Goal: Transaction & Acquisition: Subscribe to service/newsletter

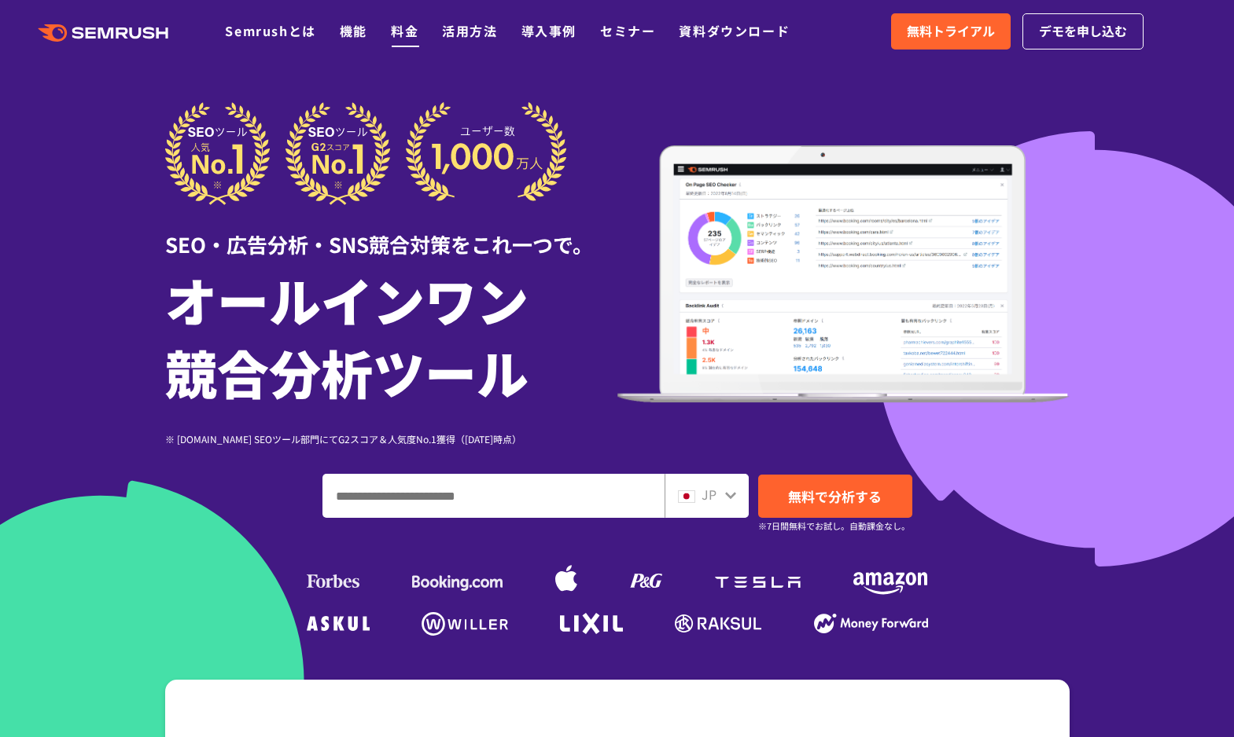
click at [398, 33] on link "料金" at bounding box center [405, 30] width 28 height 19
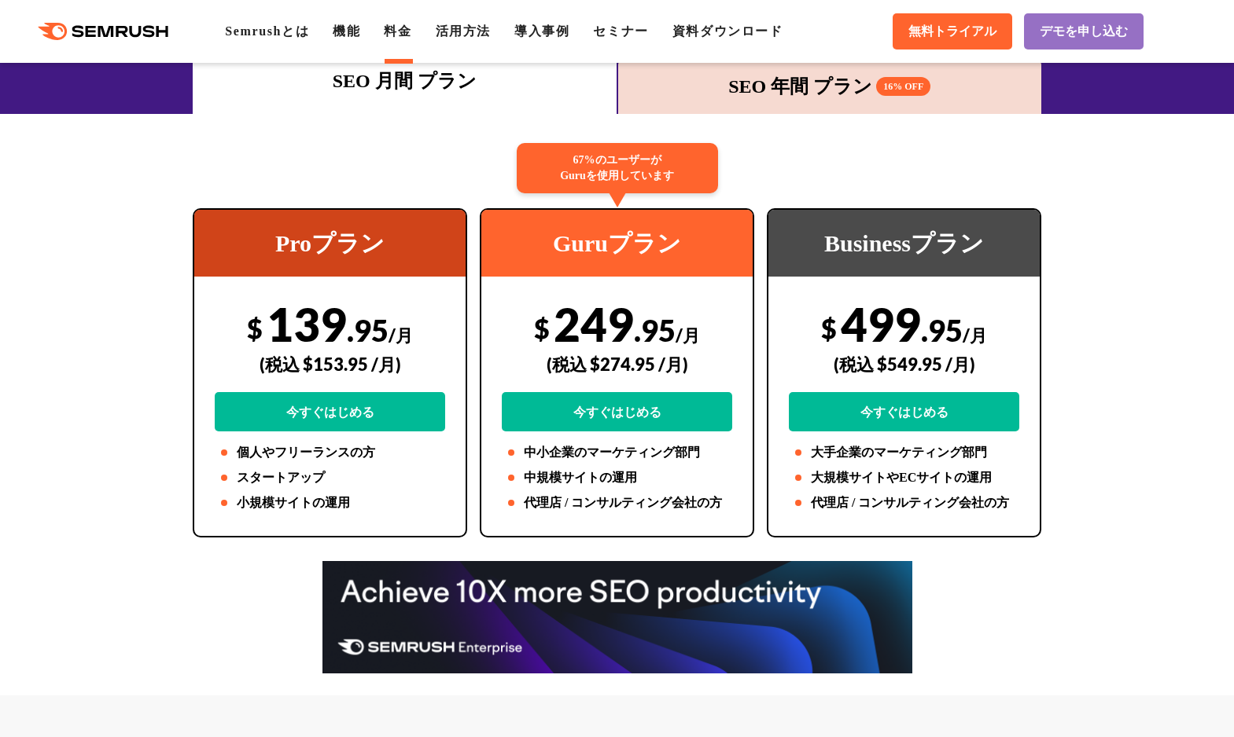
scroll to position [248, 0]
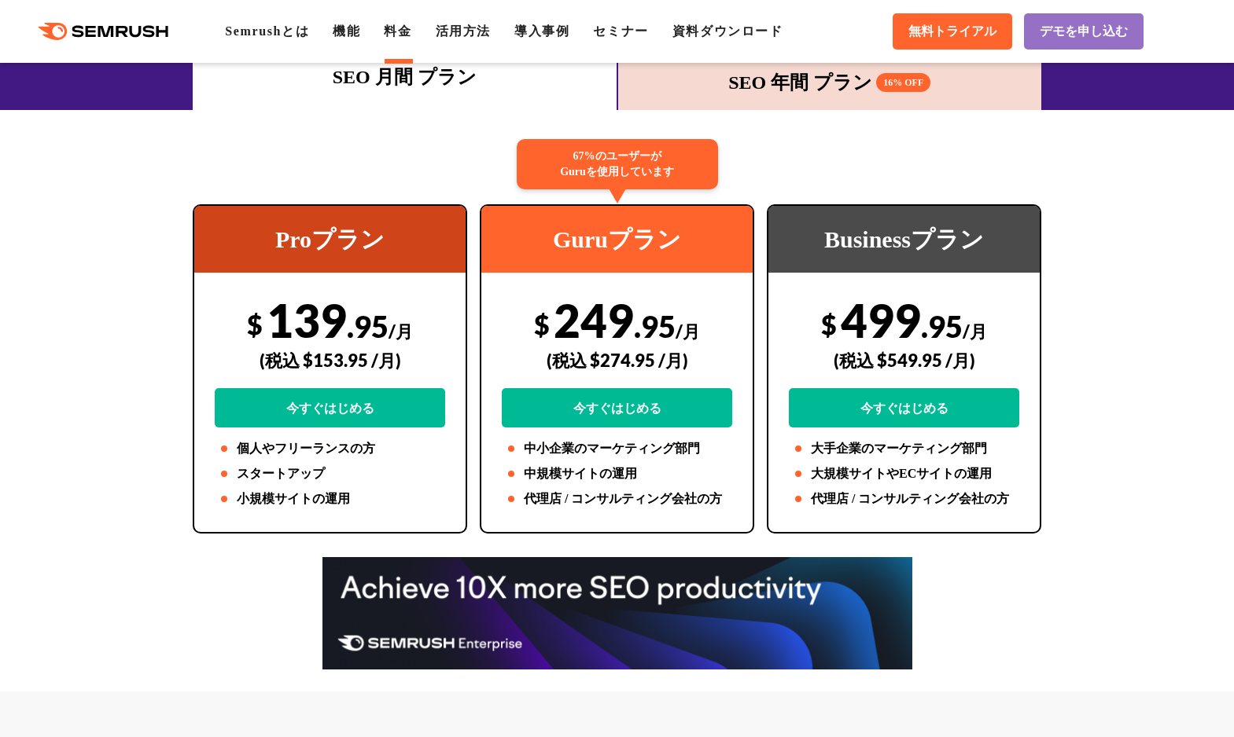
click at [600, 323] on div "$ 249 .95 /月 (税込 $274.95 /月) 今すぐはじめる" at bounding box center [617, 359] width 230 height 135
click at [598, 323] on div "$ 249 .95 /月 (税込 $274.95 /月) 今すぐはじめる" at bounding box center [617, 359] width 230 height 135
drag, startPoint x: 598, startPoint y: 323, endPoint x: 535, endPoint y: 321, distance: 62.2
click at [535, 321] on div "$ 249 .95 /月 (税込 $274.95 /月) 今すぐはじめる" at bounding box center [617, 359] width 230 height 135
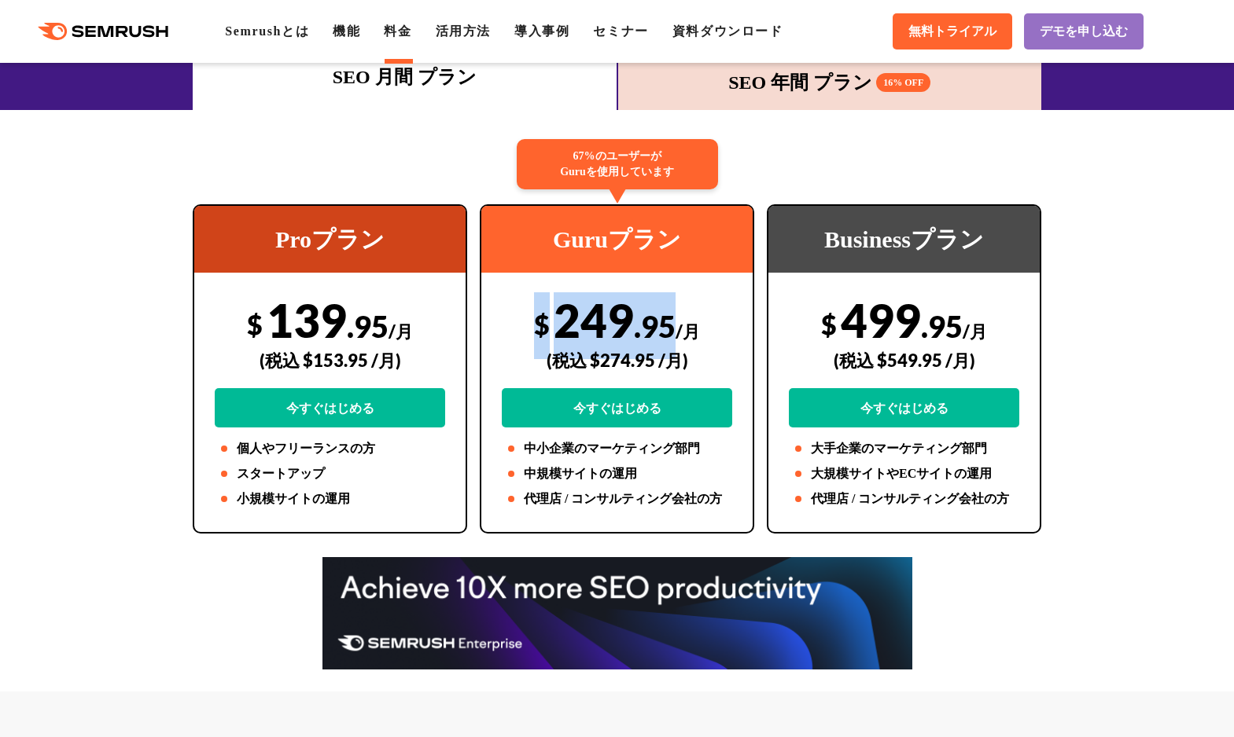
click at [599, 313] on div "$ 249 .95 /月 (税込 $274.95 /月) 今すぐはじめる" at bounding box center [617, 359] width 230 height 135
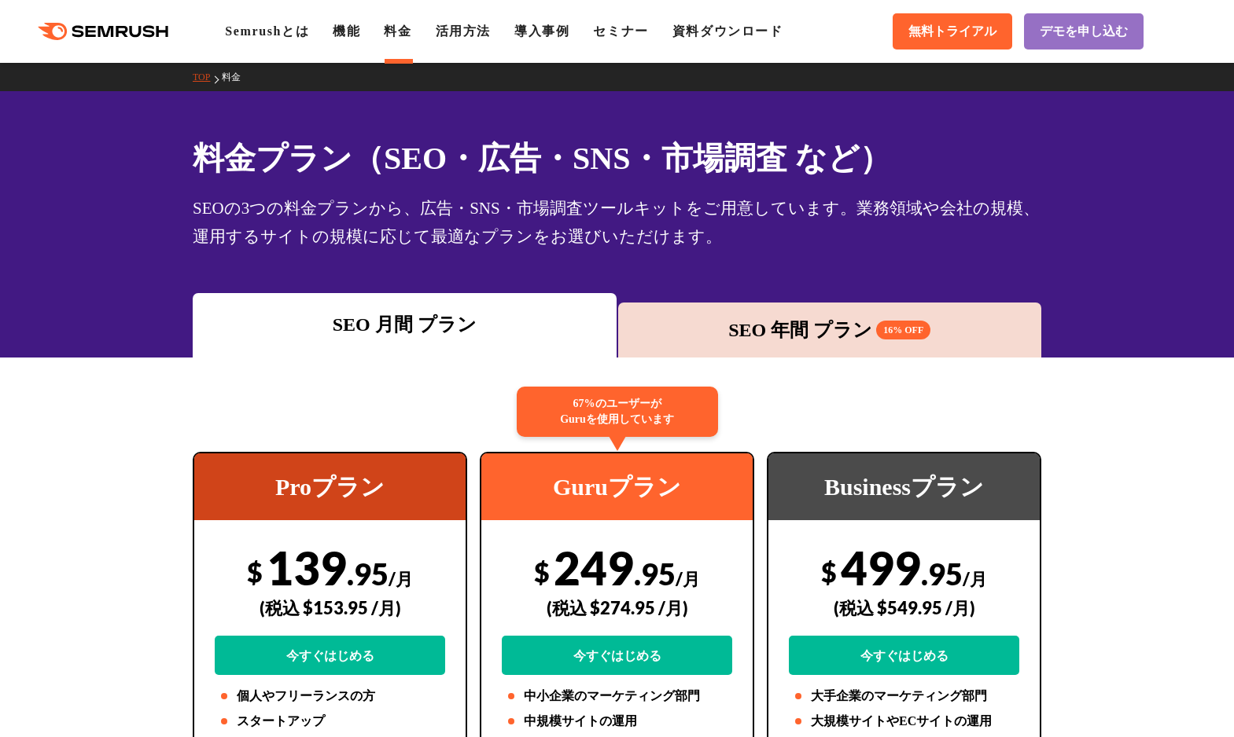
click at [599, 234] on div "SEOの3つの料金プランから、広告・SNS・市場調査ツールキットをご用意しています。業務領域や会社の規模、運用するサイトの規模に応じて最適なプランをお選びいた…" at bounding box center [617, 222] width 848 height 57
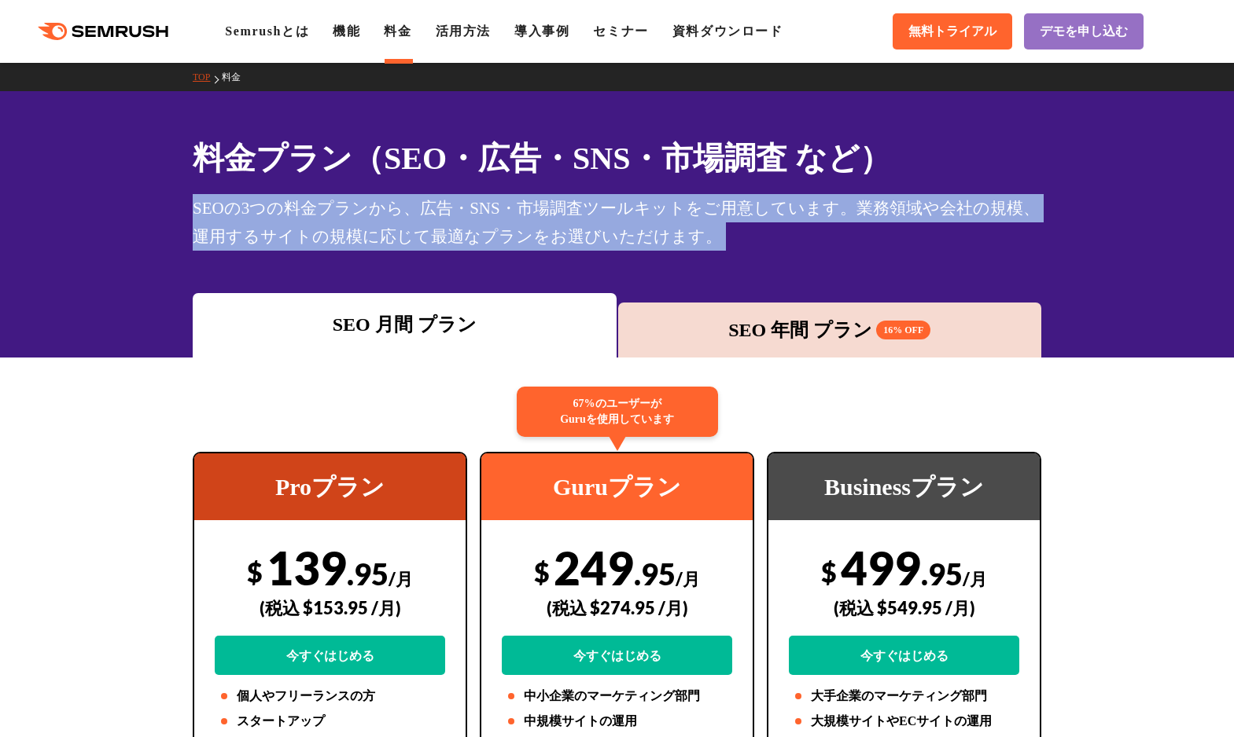
click at [599, 234] on div "SEOの3つの料金プランから、広告・SNS・市場調査ツールキットをご用意しています。業務領域や会社の規模、運用するサイトの規模に応じて最適なプランをお選びいた…" at bounding box center [617, 222] width 848 height 57
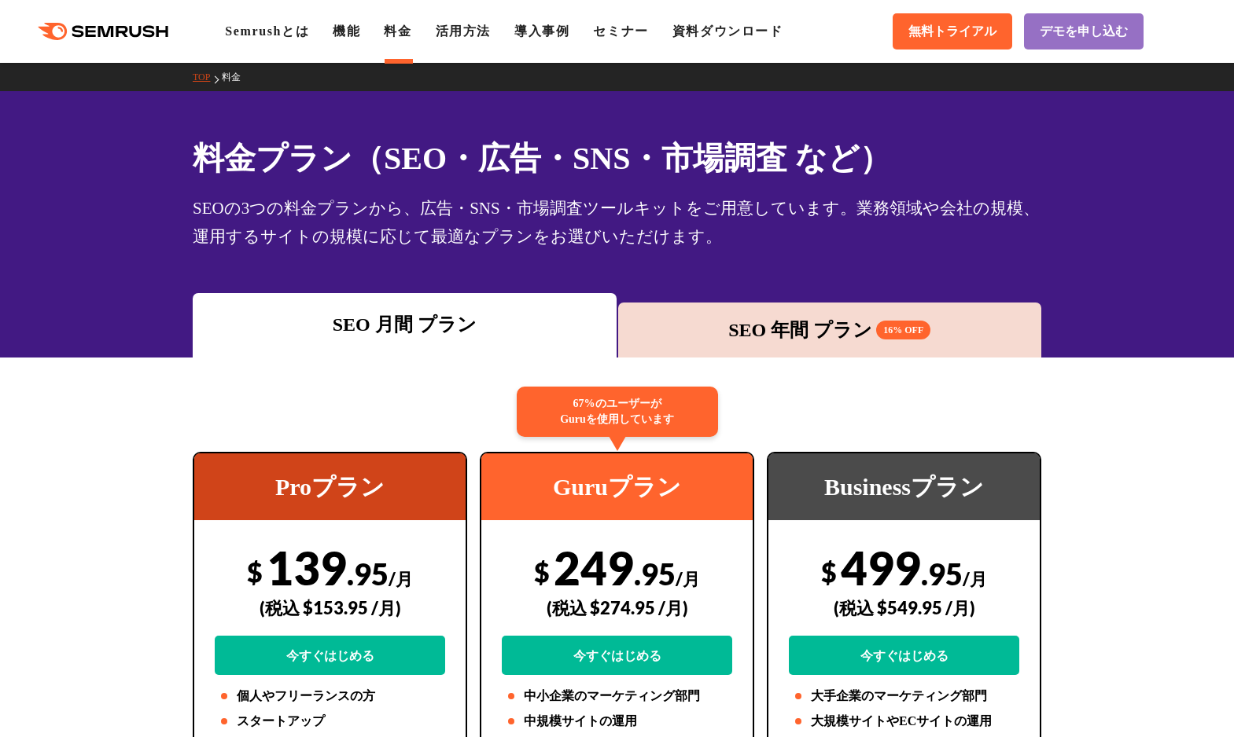
click at [804, 316] on div "SEO 年間 プラン 16% OFF" at bounding box center [830, 330] width 408 height 28
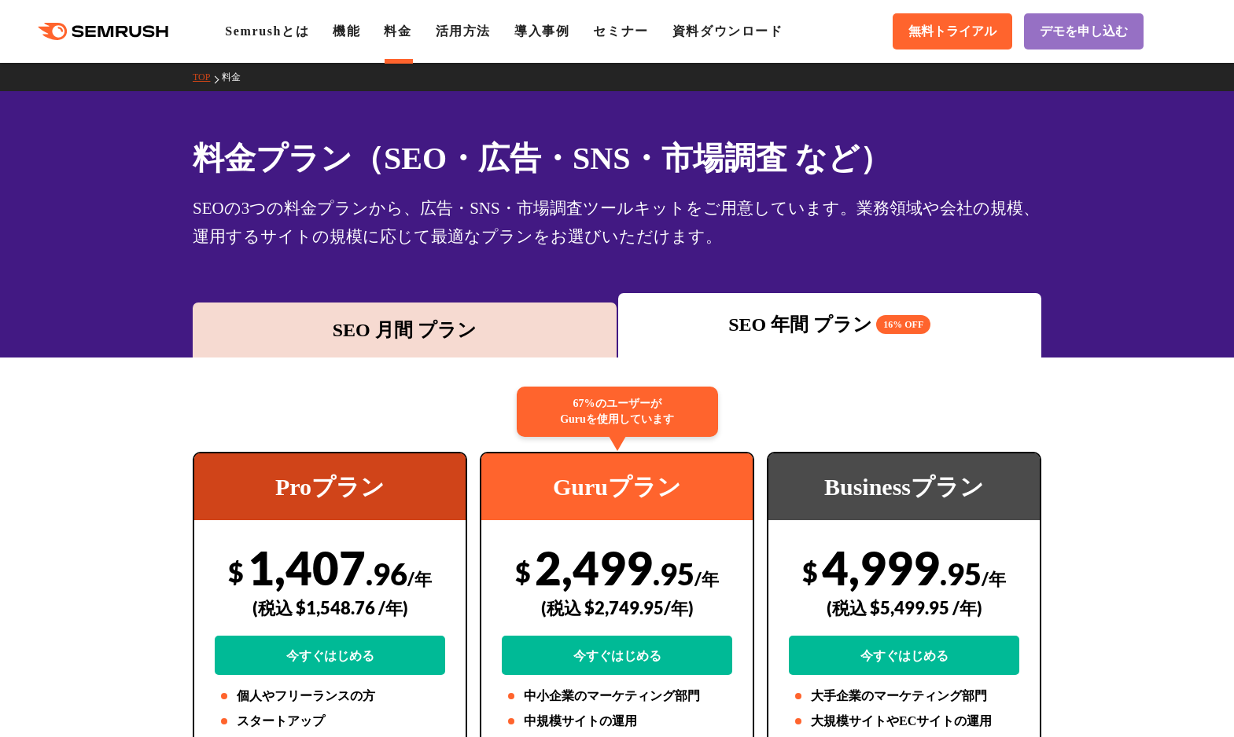
scroll to position [186, 0]
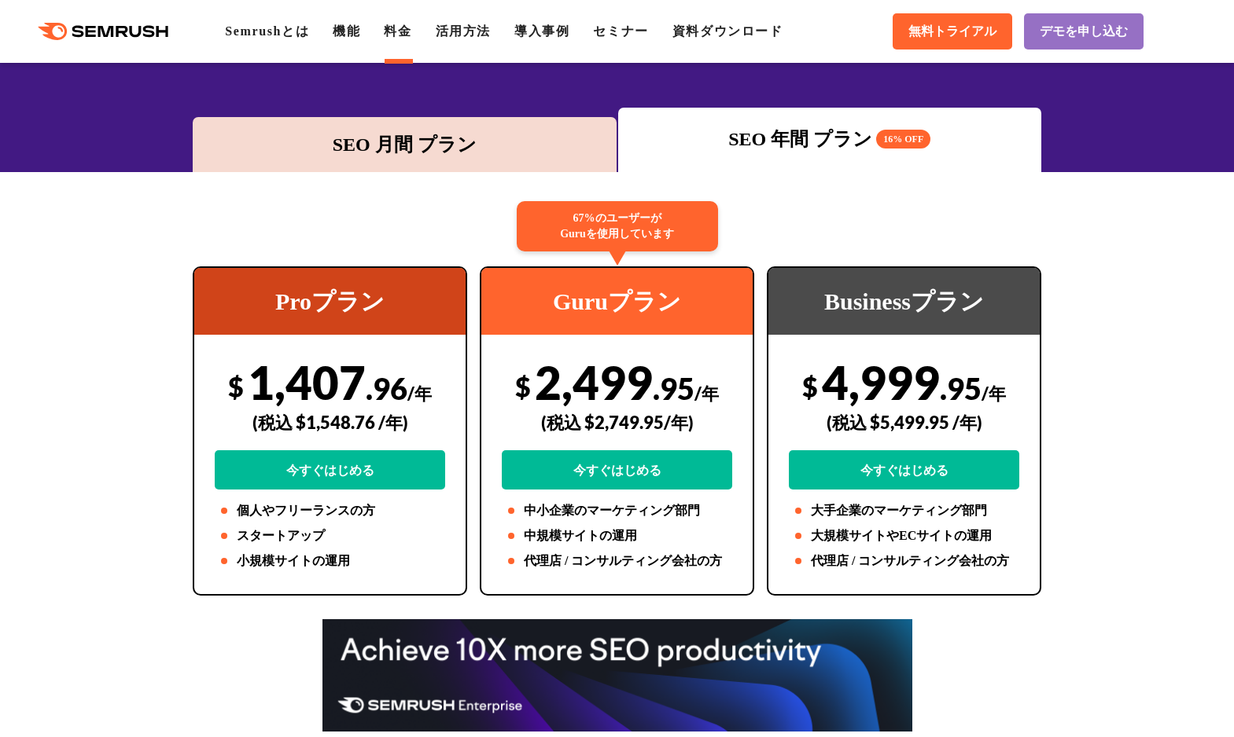
click at [562, 375] on div "$ 2,499 .95 /年 (税込 $2,749.95/年) 今すぐはじめる" at bounding box center [617, 422] width 230 height 135
click at [562, 376] on div "$ 2,499 .95 /年 (税込 $2,749.95/年) 今すぐはじめる" at bounding box center [617, 422] width 230 height 135
click at [520, 382] on span "$" at bounding box center [523, 386] width 16 height 32
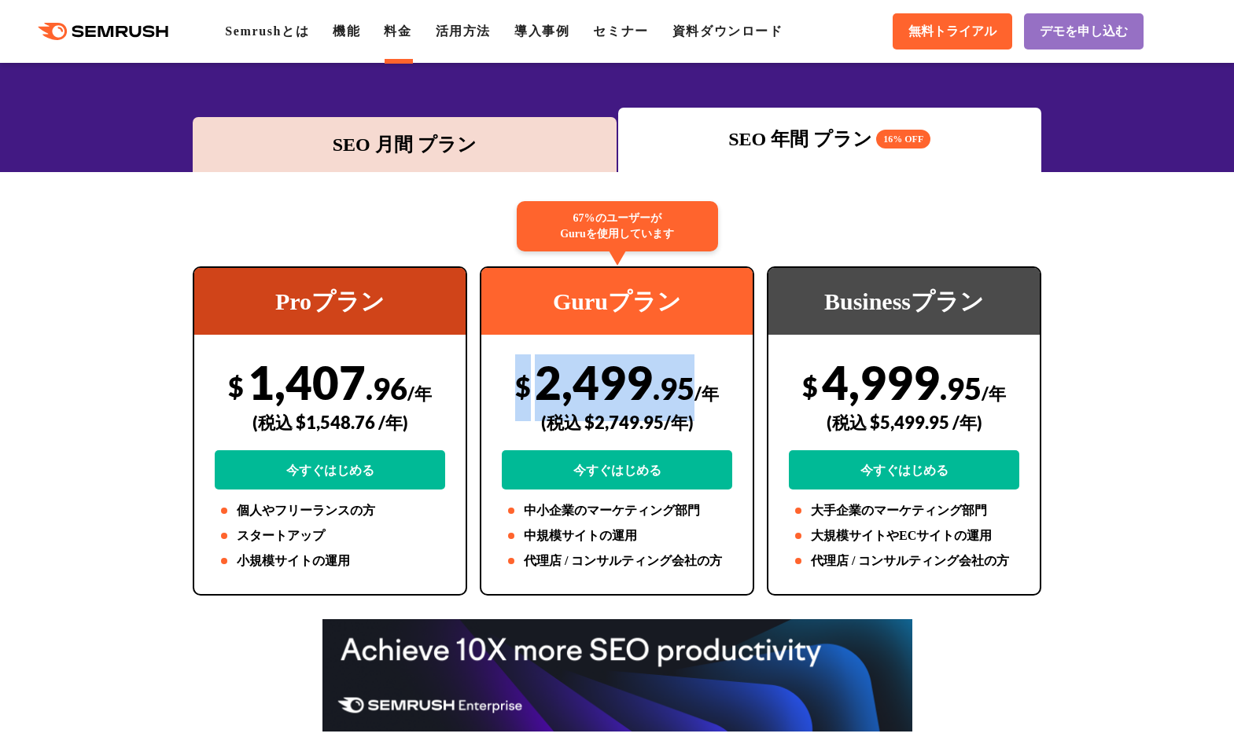
drag, startPoint x: 520, startPoint y: 382, endPoint x: 634, endPoint y: 381, distance: 114.0
click at [634, 381] on div "$ 2,499 .95 /年 (税込 $2,749.95/年) 今すぐはじめる" at bounding box center [617, 422] width 230 height 135
copy div "$ 2,499 .95"
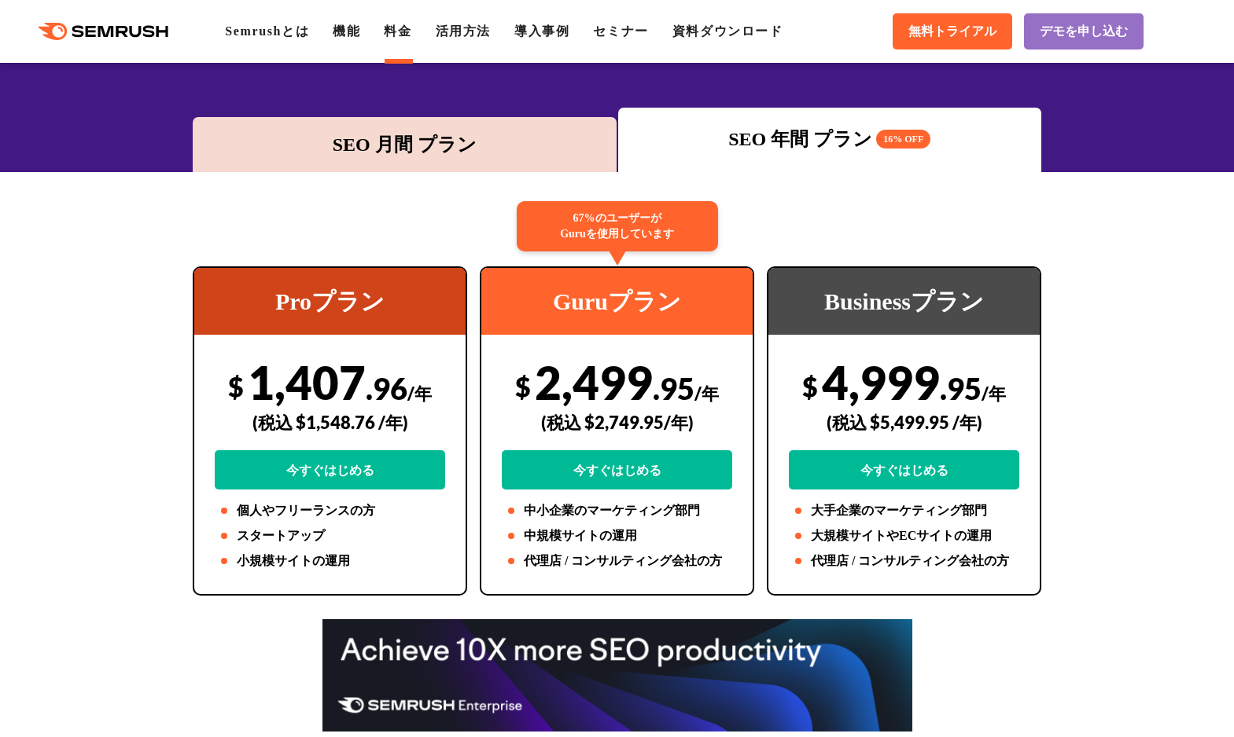
click at [530, 165] on div "SEO 月間 プラン" at bounding box center [405, 144] width 424 height 55
